Goal: Information Seeking & Learning: Find specific fact

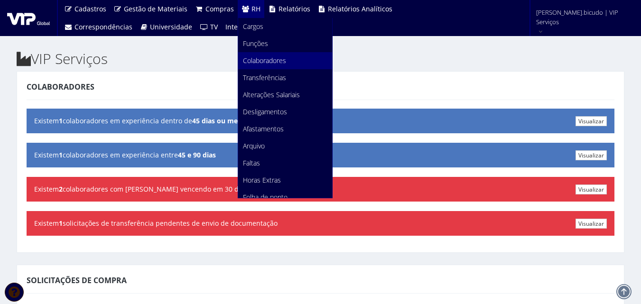
click at [294, 60] on link "Colaboradores" at bounding box center [285, 60] width 94 height 17
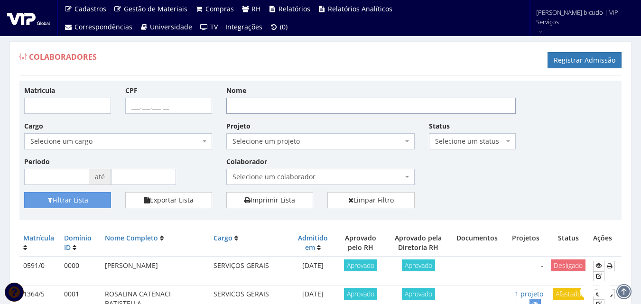
click at [273, 103] on input "Nome" at bounding box center [371, 106] width 290 height 16
type input "keven"
click at [24, 192] on button "Filtrar Lista" at bounding box center [67, 200] width 87 height 16
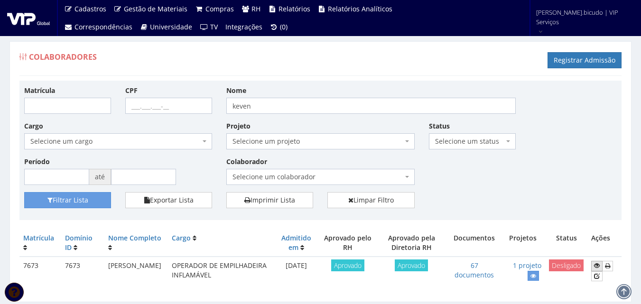
click at [597, 266] on icon at bounding box center [597, 265] width 6 height 7
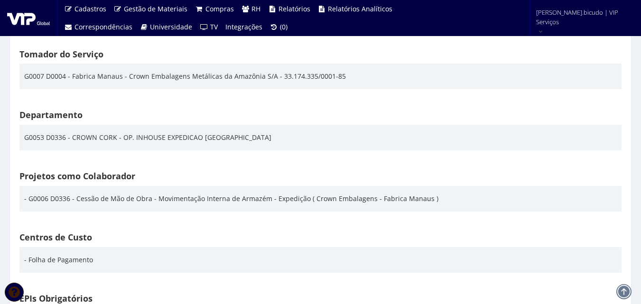
scroll to position [1471, 0]
drag, startPoint x: 272, startPoint y: 198, endPoint x: 303, endPoint y: 201, distance: 31.0
click at [303, 201] on div "- G0006 D0336 - Cessão de Mão de Obra - Movimentação Interna de Armazém - Exped…" at bounding box center [231, 198] width 414 height 16
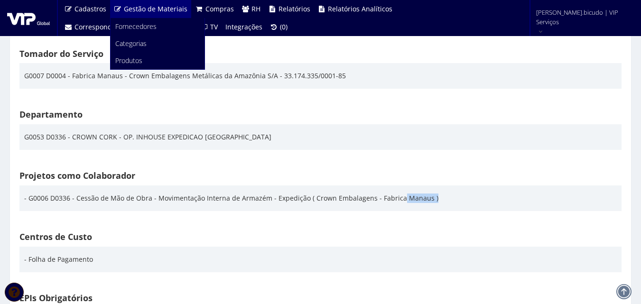
copy div "Expedição"
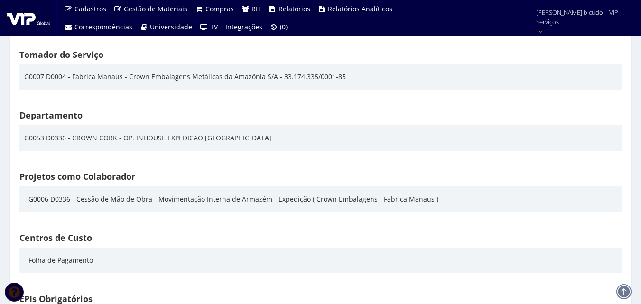
scroll to position [1470, 0]
click at [572, 20] on span "julia.bicudo | VIP Serviços" at bounding box center [582, 17] width 93 height 19
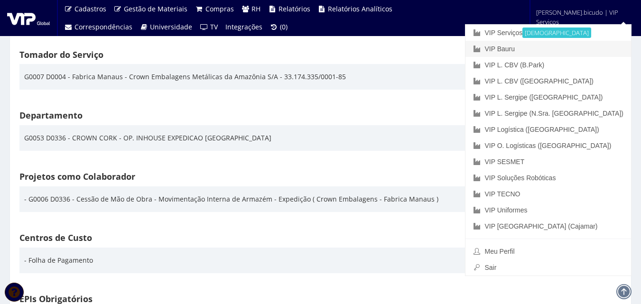
click at [551, 48] on link "VIP Bauru" at bounding box center [549, 49] width 166 height 16
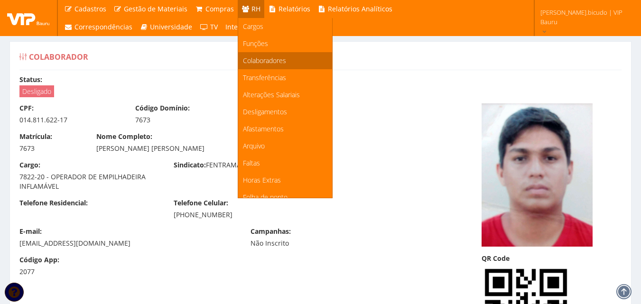
click at [262, 60] on span "Colaboradores" at bounding box center [264, 60] width 43 height 9
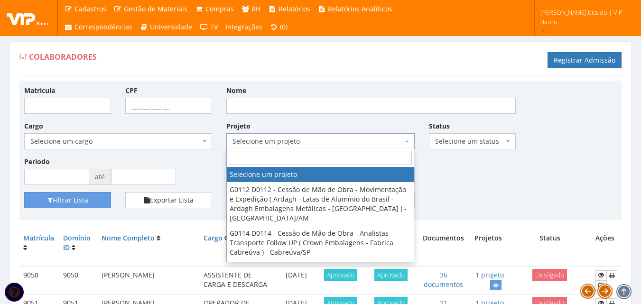
click at [275, 138] on span "Selecione um projeto" at bounding box center [318, 141] width 170 height 9
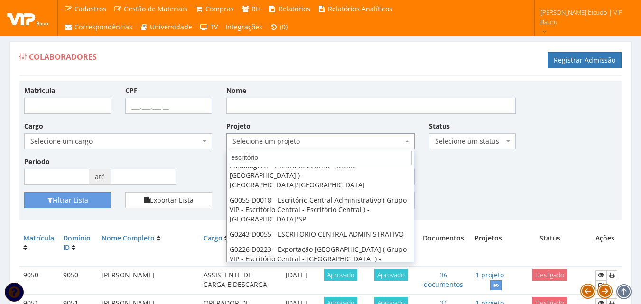
scroll to position [74, 0]
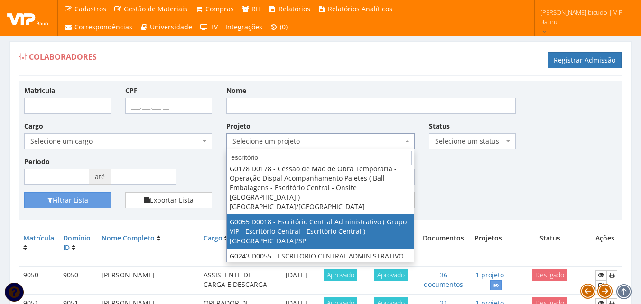
type input "escritório"
select select "55"
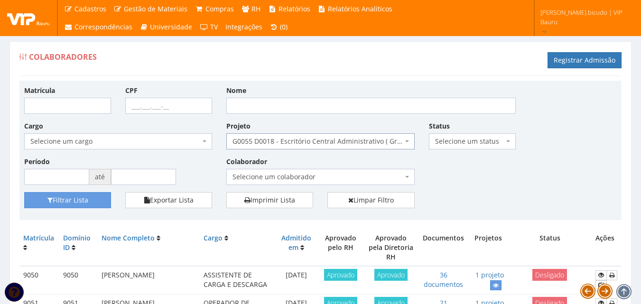
click at [183, 142] on span "Selecione um cargo" at bounding box center [115, 141] width 170 height 9
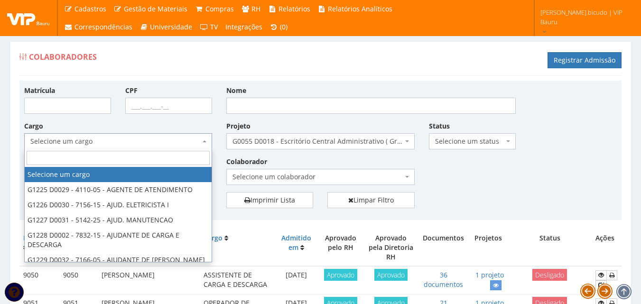
click at [473, 143] on span "Selecione um status" at bounding box center [469, 141] width 69 height 9
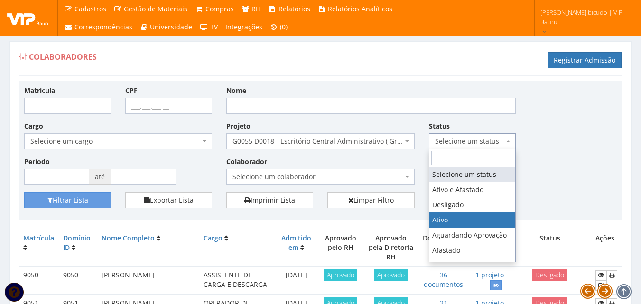
select select "1"
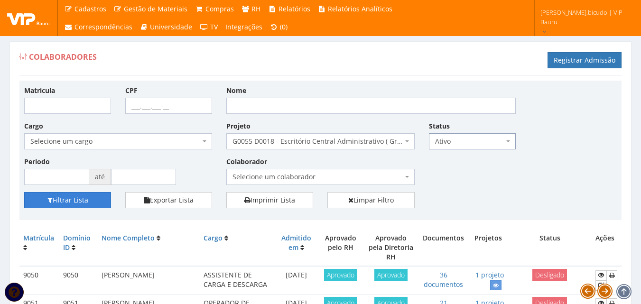
click at [78, 202] on button "Filtrar Lista" at bounding box center [67, 200] width 87 height 16
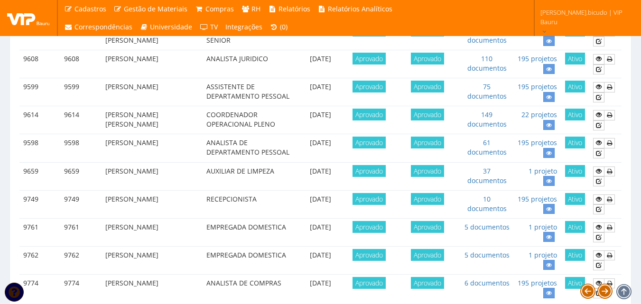
scroll to position [394, 0]
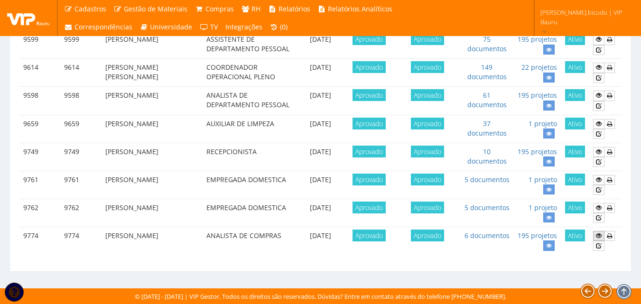
click at [599, 238] on icon at bounding box center [599, 236] width 6 height 7
drag, startPoint x: 109, startPoint y: 240, endPoint x: 102, endPoint y: 239, distance: 7.3
click at [102, 239] on td "[PERSON_NAME]" at bounding box center [152, 241] width 101 height 28
copy td "[PERSON_NAME]"
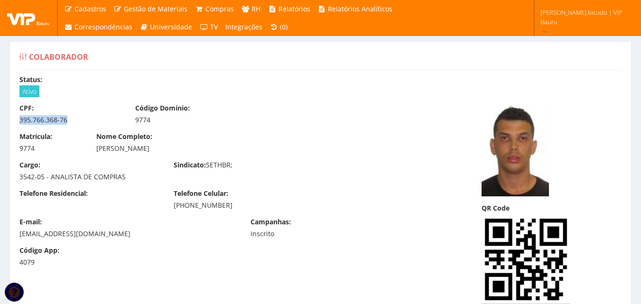
drag, startPoint x: 59, startPoint y: 123, endPoint x: 14, endPoint y: 124, distance: 44.6
click at [14, 124] on div "CPF: 395.766.368-76" at bounding box center [70, 113] width 116 height 21
copy div "395.766.368-76"
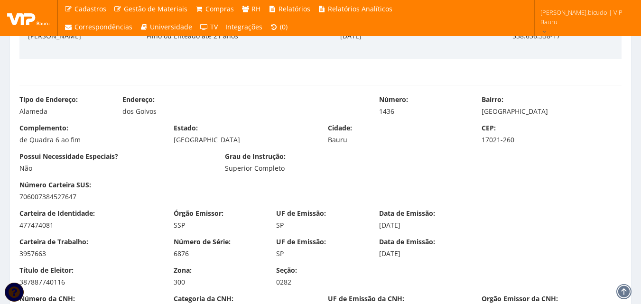
scroll to position [522, 0]
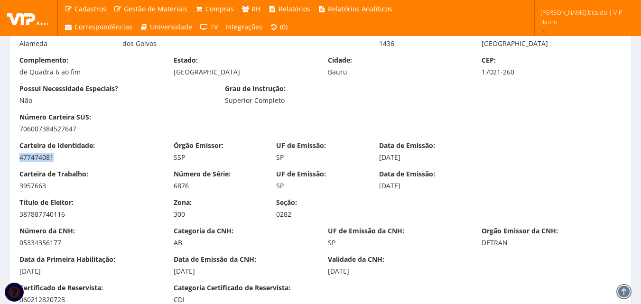
drag, startPoint x: 56, startPoint y: 161, endPoint x: -14, endPoint y: 156, distance: 70.4
copy div "477474081"
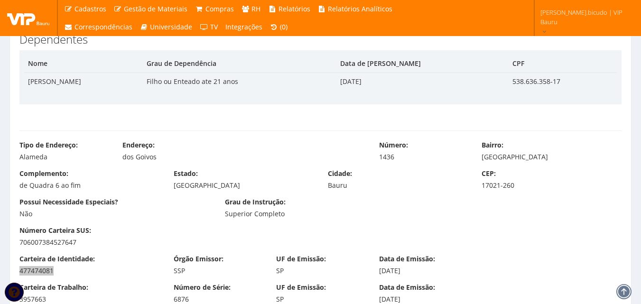
scroll to position [380, 0]
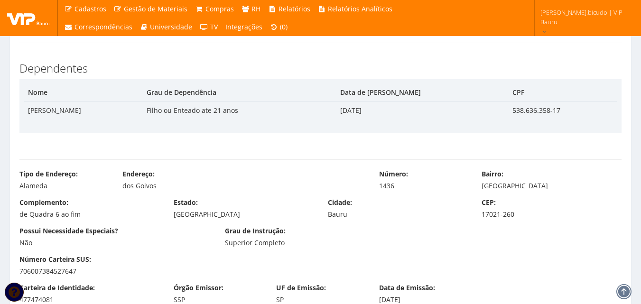
drag, startPoint x: 224, startPoint y: 207, endPoint x: 168, endPoint y: 194, distance: 57.1
click at [222, 207] on div "Estado: [GEOGRAPHIC_DATA]" at bounding box center [244, 208] width 154 height 21
drag, startPoint x: 120, startPoint y: 187, endPoint x: 146, endPoint y: 199, distance: 29.1
click at [169, 192] on div "Tipo de Endereço: Alameda Endereço: dos Goivos Número: 1436 Bairro: Parque Novo…" at bounding box center [320, 183] width 617 height 28
copy div "dos Goivos"
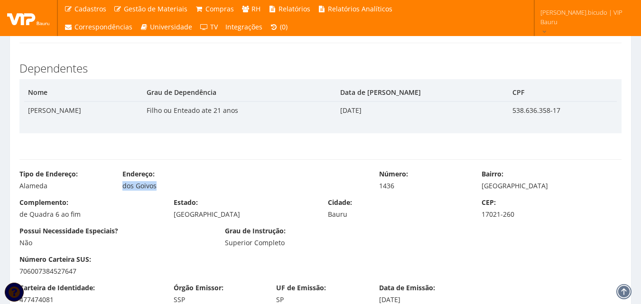
drag, startPoint x: 467, startPoint y: 191, endPoint x: 554, endPoint y: 185, distance: 87.5
click at [554, 185] on div "Tipo de Endereço: Alameda Endereço: dos Goivos Número: 1436 Bairro: Parque Novo…" at bounding box center [320, 183] width 617 height 28
click at [558, 187] on div "Parque Novo São Geraldo" at bounding box center [552, 185] width 140 height 9
drag, startPoint x: 574, startPoint y: 187, endPoint x: 476, endPoint y: 189, distance: 97.8
click at [476, 189] on div "Bairro: Parque Novo São Geraldo" at bounding box center [552, 179] width 154 height 21
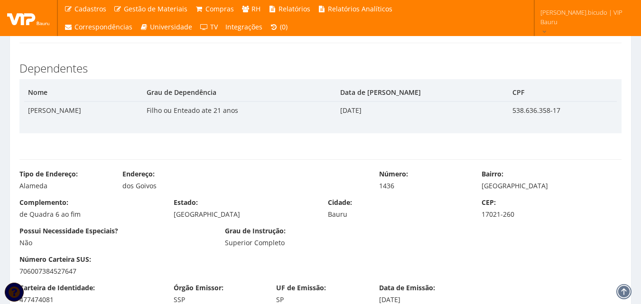
copy div "Parque Novo São Geraldo"
click at [337, 207] on label "Cidade:" at bounding box center [340, 202] width 24 height 9
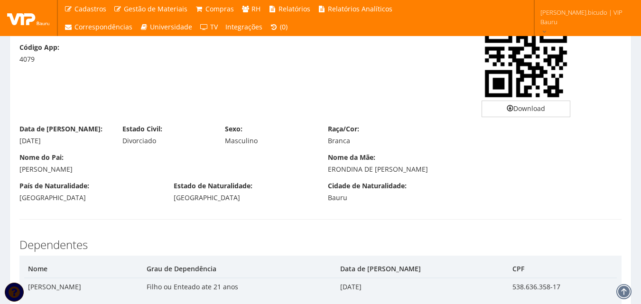
scroll to position [190, 0]
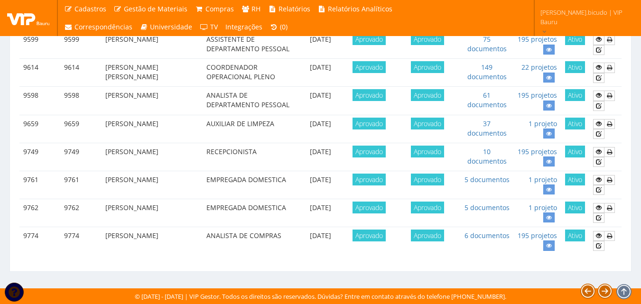
scroll to position [394, 0]
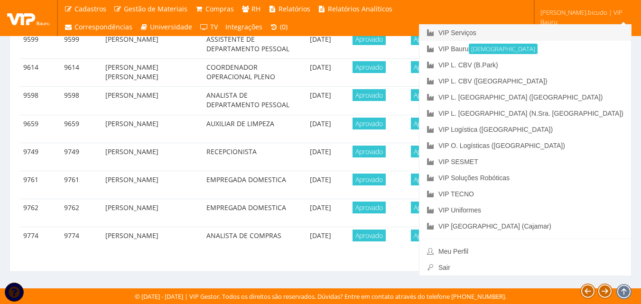
drag, startPoint x: 571, startPoint y: 37, endPoint x: 566, endPoint y: 39, distance: 6.0
click at [571, 37] on link "VIP Serviços" at bounding box center [526, 33] width 212 height 16
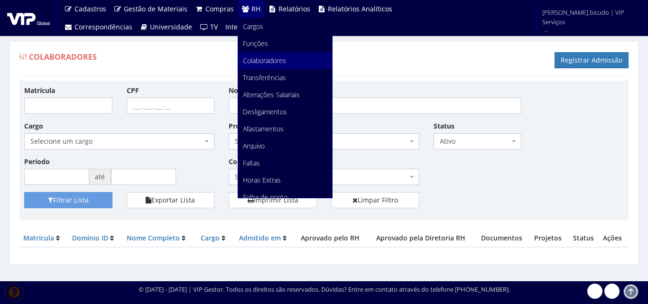
click at [285, 60] on link "Colaboradores" at bounding box center [285, 60] width 94 height 17
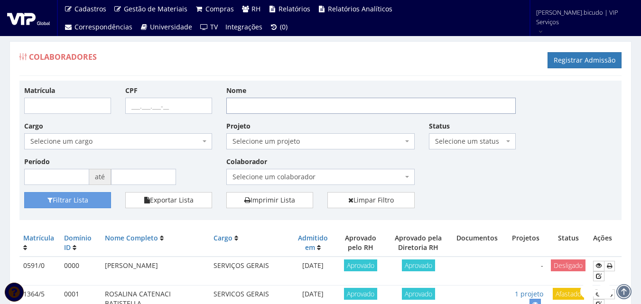
click at [355, 103] on input "Nome" at bounding box center [371, 106] width 290 height 16
type input "divino"
click at [74, 199] on button "Filtrar Lista" at bounding box center [67, 200] width 87 height 16
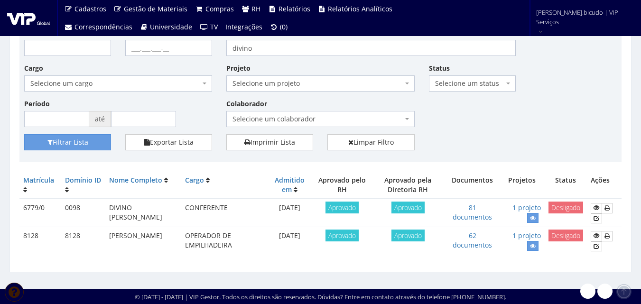
scroll to position [58, 0]
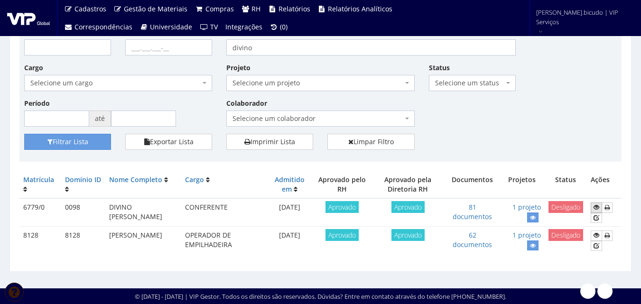
click at [597, 207] on icon at bounding box center [597, 207] width 6 height 7
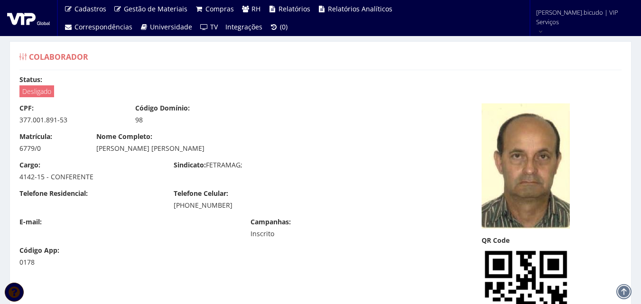
click at [333, 193] on div "Telefone Residencial: Telefone Celular: (62) 9255-7170" at bounding box center [243, 203] width 462 height 28
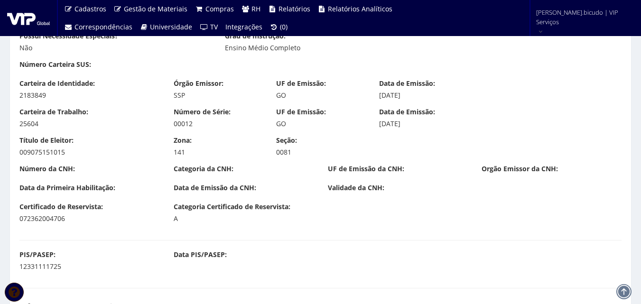
scroll to position [608, 0]
